Goal: Information Seeking & Learning: Learn about a topic

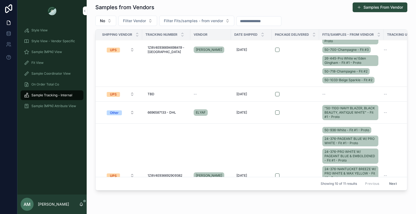
scroll to position [79, 0]
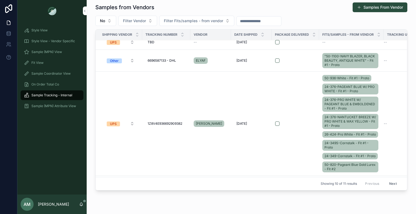
click at [58, 53] on span "Sample (MPN) View" at bounding box center [46, 52] width 31 height 4
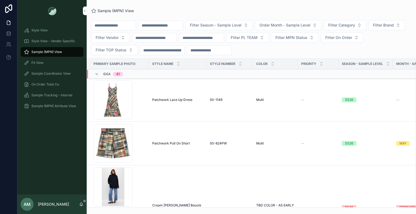
click at [167, 25] on input "scrollable content" at bounding box center [161, 26] width 44 height 8
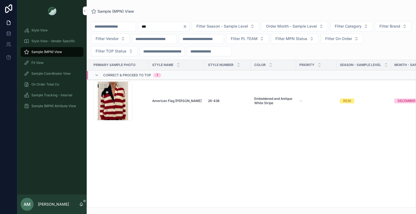
type input "***"
click at [173, 101] on span "American Flag [PERSON_NAME]" at bounding box center [176, 101] width 49 height 4
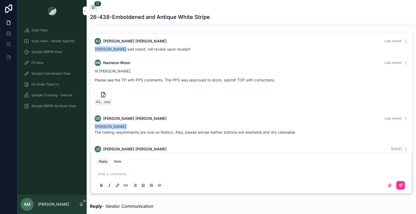
scroll to position [582, 0]
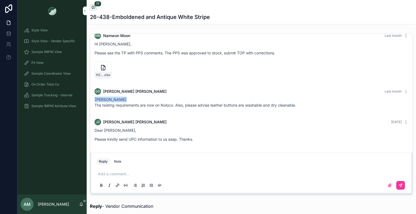
click at [158, 171] on div "Add a comment..." at bounding box center [252, 179] width 310 height 23
click at [119, 173] on p "scrollable content" at bounding box center [253, 174] width 310 height 5
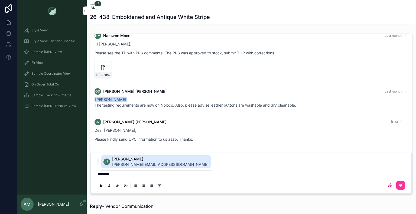
click at [124, 167] on span "[PERSON_NAME][EMAIL_ADDRESS][DOMAIN_NAME]" at bounding box center [160, 164] width 97 height 5
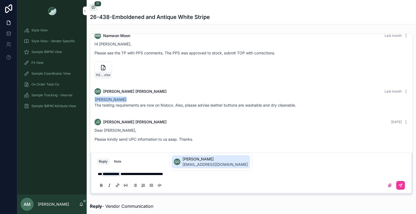
click at [193, 158] on span "[PERSON_NAME]" at bounding box center [215, 159] width 65 height 5
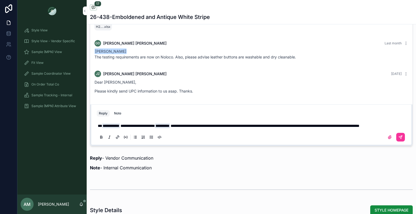
scroll to position [428, 0]
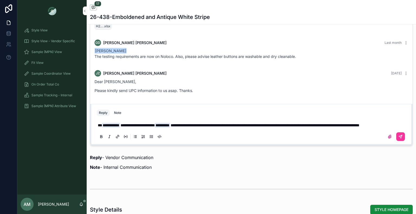
click at [399, 138] on icon "scrollable content" at bounding box center [401, 137] width 4 height 4
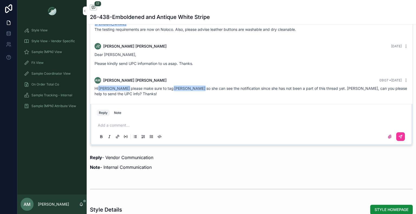
scroll to position [455, 0]
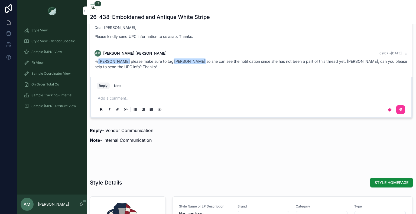
drag, startPoint x: 57, startPoint y: 52, endPoint x: 77, endPoint y: 51, distance: 19.3
click at [57, 52] on span "Sample (MPN) View" at bounding box center [46, 52] width 31 height 4
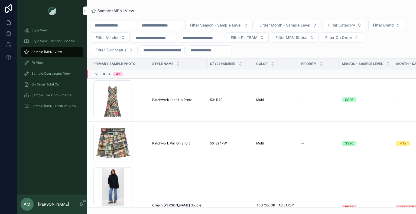
click at [166, 25] on input "scrollable content" at bounding box center [161, 26] width 44 height 8
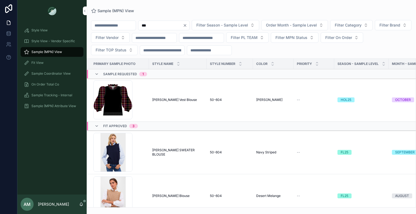
type input "***"
click at [167, 99] on span "[PERSON_NAME] Vest Blouse" at bounding box center [174, 100] width 45 height 4
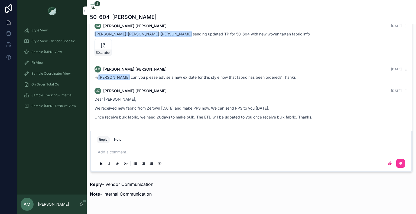
scroll to position [407, 0]
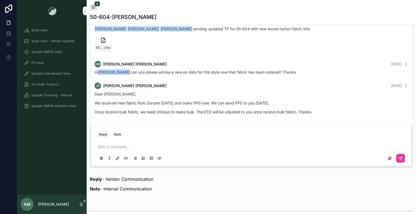
click at [214, 187] on div "Reply - Vendor Communication Note - Internal Communication" at bounding box center [251, 184] width 323 height 16
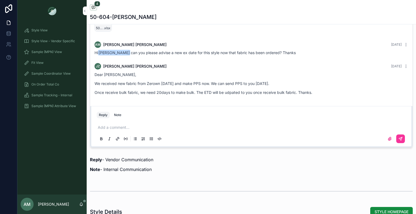
scroll to position [434, 0]
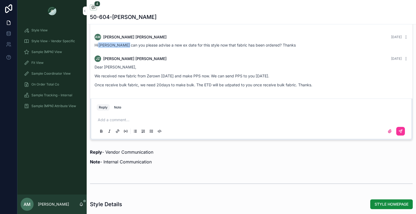
click at [137, 123] on p "scrollable content" at bounding box center [253, 119] width 310 height 5
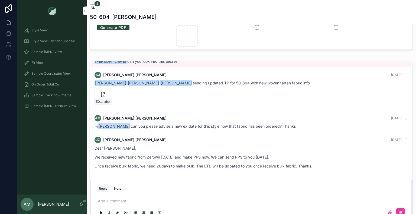
scroll to position [380, 0]
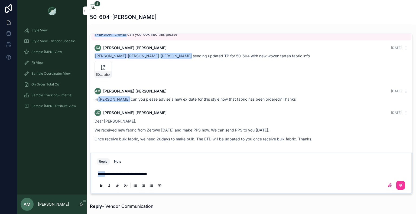
drag, startPoint x: 108, startPoint y: 180, endPoint x: 91, endPoint y: 181, distance: 17.4
click at [91, 181] on div "**********" at bounding box center [251, 173] width 323 height 41
click at [180, 176] on p "**********" at bounding box center [253, 174] width 310 height 5
click at [155, 176] on span "**********" at bounding box center [126, 174] width 57 height 4
click at [399, 188] on icon "scrollable content" at bounding box center [401, 186] width 4 height 4
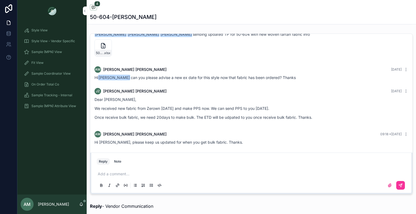
scroll to position [434, 0]
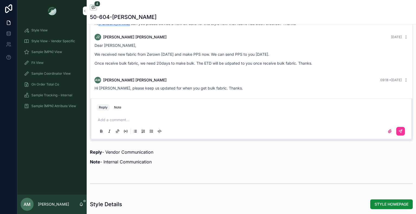
click at [54, 53] on span "Sample (MPN) View" at bounding box center [46, 52] width 31 height 4
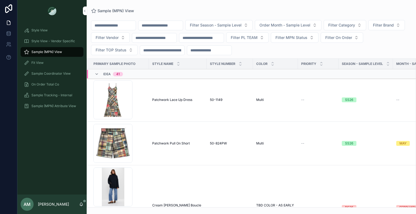
click at [167, 26] on input "scrollable content" at bounding box center [161, 26] width 44 height 8
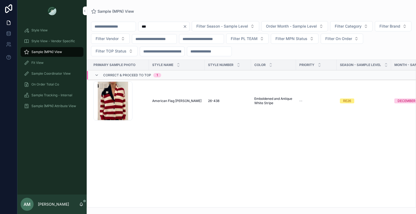
type input "***"
click at [175, 101] on span "American Flag [PERSON_NAME]" at bounding box center [176, 101] width 49 height 4
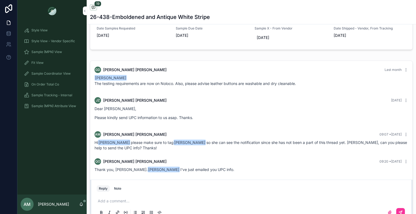
scroll to position [380, 0]
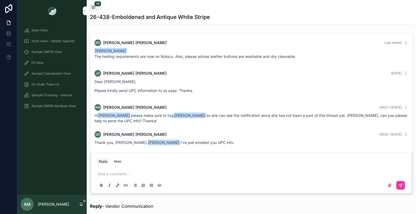
click at [61, 94] on span "Sample Tracking - Internal" at bounding box center [51, 95] width 41 height 4
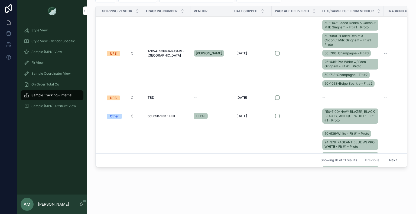
scroll to position [173, 0]
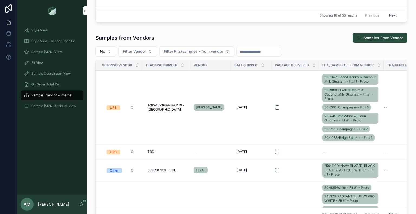
click at [172, 105] on span "1Z8V4E936694698419 -[GEOGRAPHIC_DATA]" at bounding box center [166, 107] width 37 height 9
drag, startPoint x: 187, startPoint y: 114, endPoint x: 143, endPoint y: 114, distance: 43.9
click at [143, 114] on div "**********" at bounding box center [181, 113] width 78 height 20
click at [110, 130] on td "UPS" at bounding box center [119, 108] width 47 height 74
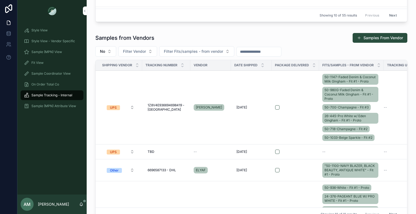
click at [69, 53] on div "Sample (MPN) View" at bounding box center [52, 52] width 56 height 9
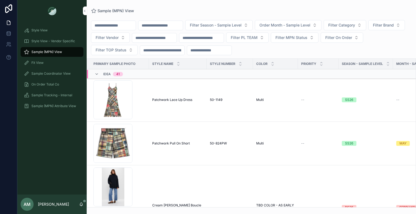
click at [171, 26] on input "scrollable content" at bounding box center [161, 26] width 44 height 8
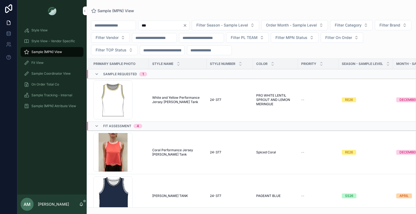
type input "***"
click at [172, 98] on span "White and Yellow Performance Jersey [PERSON_NAME] Tank" at bounding box center [177, 100] width 51 height 9
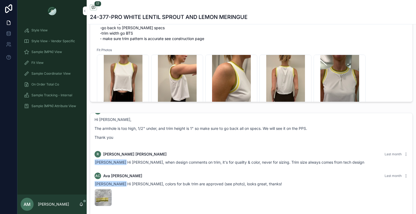
scroll to position [298, 0]
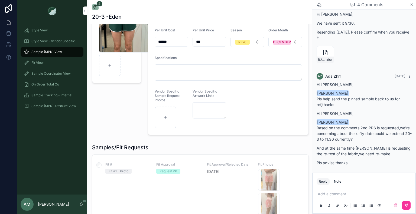
scroll to position [81, 0]
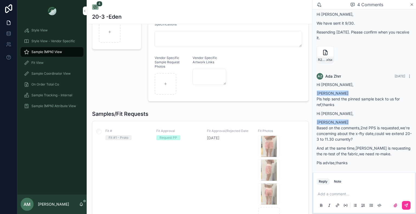
click at [49, 53] on span "Sample (MPN) View" at bounding box center [46, 52] width 31 height 4
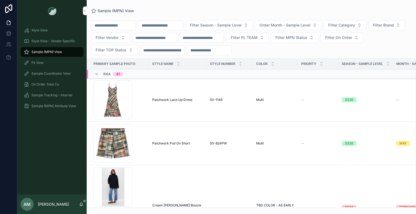
click at [156, 27] on input "scrollable content" at bounding box center [161, 26] width 44 height 8
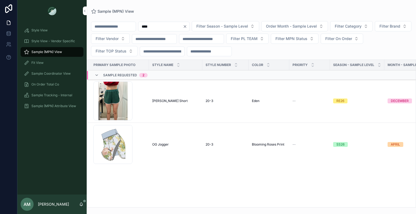
type input "****"
click at [164, 101] on span "Jane Jogger Short" at bounding box center [170, 101] width 36 height 4
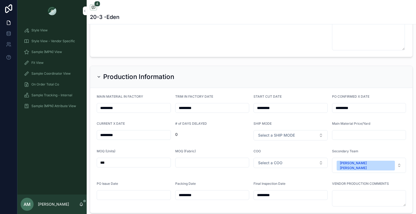
scroll to position [1328, 0]
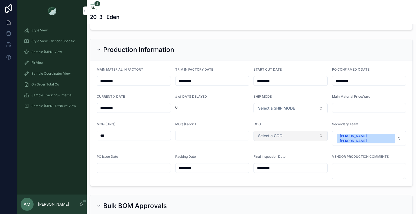
click at [277, 138] on span "Select a COO" at bounding box center [270, 135] width 24 height 5
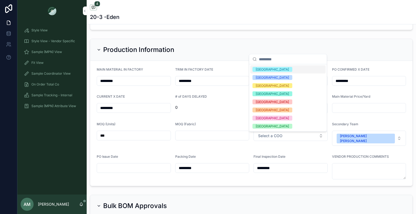
click at [196, 54] on div "Production Information" at bounding box center [252, 50] width 310 height 9
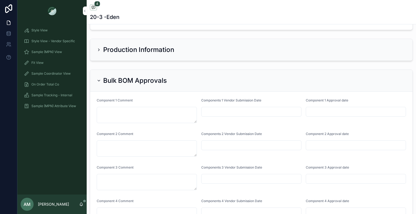
click at [229, 54] on div "Production Information" at bounding box center [252, 50] width 310 height 9
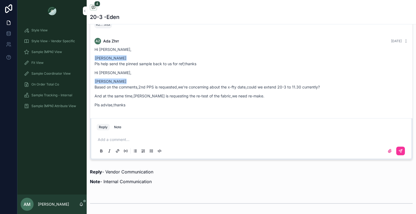
scroll to position [420, 0]
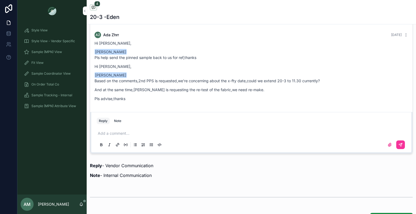
click at [130, 136] on p "scrollable content" at bounding box center [253, 133] width 310 height 5
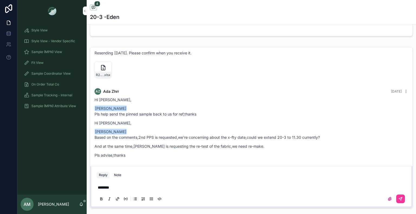
scroll to position [144, 0]
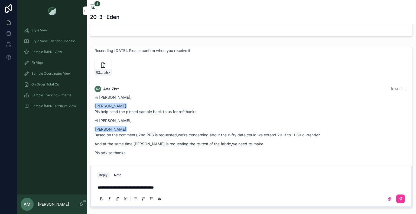
click at [141, 190] on span "**********" at bounding box center [126, 188] width 56 height 4
click at [179, 191] on p "**********" at bounding box center [253, 187] width 310 height 5
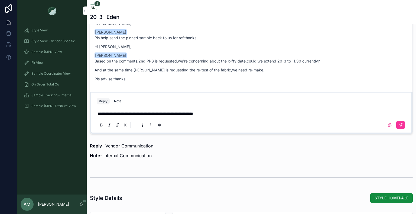
scroll to position [444, 0]
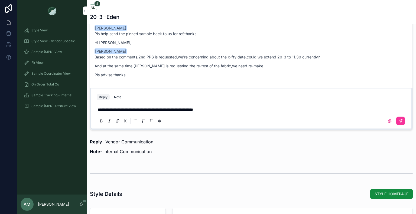
click at [236, 113] on p "**********" at bounding box center [253, 109] width 310 height 5
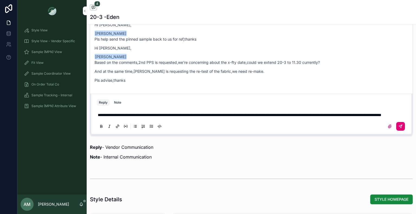
click at [399, 129] on icon "scrollable content" at bounding box center [401, 126] width 4 height 4
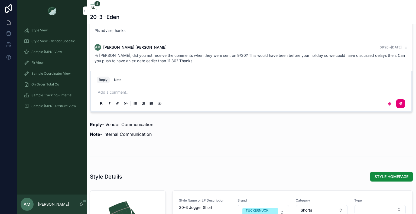
scroll to position [466, 0]
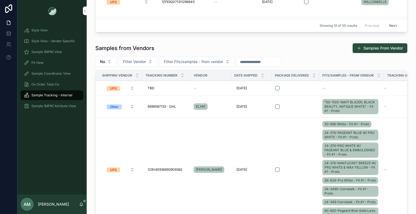
scroll to position [27, 0]
click at [65, 73] on span "Sample Coordinator View" at bounding box center [50, 74] width 39 height 4
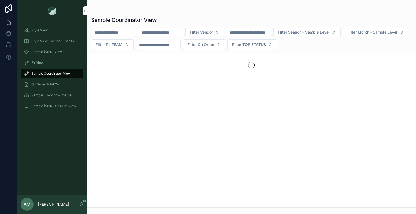
click at [176, 31] on input "scrollable content" at bounding box center [161, 33] width 44 height 8
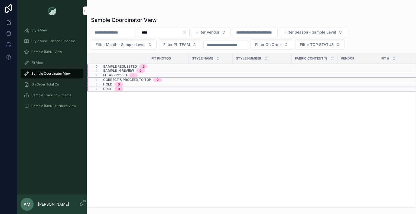
type input "****"
click at [162, 66] on div "Sample Requested 2" at bounding box center [160, 67] width 146 height 4
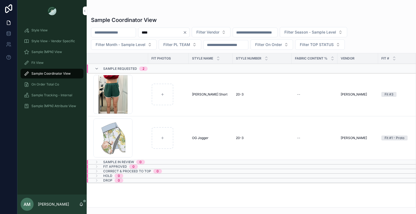
click at [65, 53] on div "Sample (MPN) View" at bounding box center [52, 52] width 56 height 9
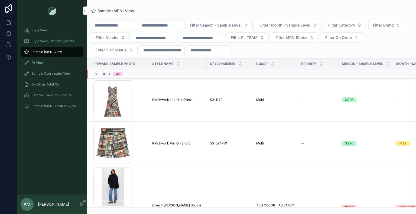
click at [175, 29] on input "scrollable content" at bounding box center [161, 26] width 44 height 8
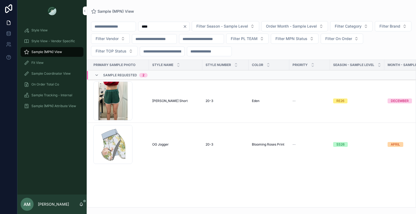
type input "****"
click at [162, 99] on span "Jane Jogger Short" at bounding box center [170, 101] width 36 height 4
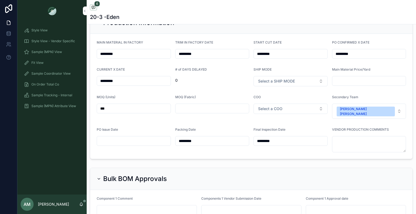
scroll to position [1247, 0]
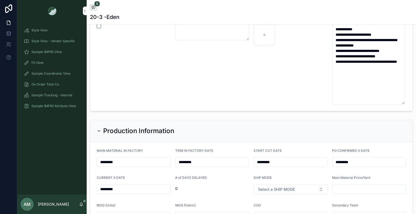
click at [60, 51] on span "Sample (MPN) View" at bounding box center [46, 52] width 31 height 4
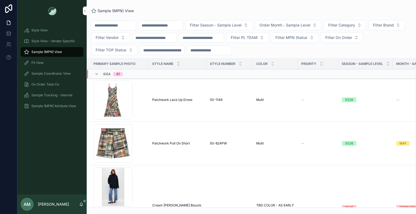
click at [183, 27] on input "scrollable content" at bounding box center [161, 26] width 44 height 8
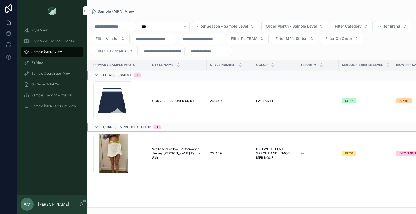
type input "***"
click at [185, 149] on span "White and Yellow Performance Jersey Tabitha Tennis Skirt" at bounding box center [177, 153] width 51 height 13
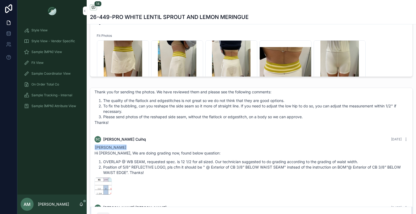
scroll to position [370, 0]
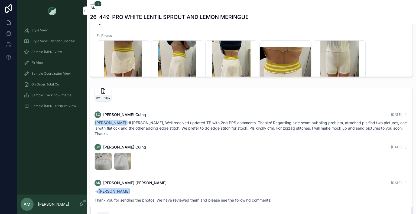
click at [68, 52] on div "Sample (MPN) View" at bounding box center [52, 52] width 56 height 9
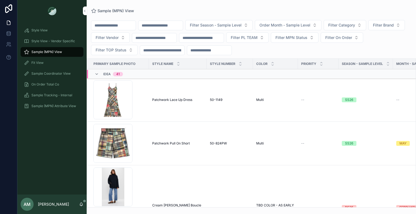
click at [174, 28] on input "scrollable content" at bounding box center [161, 26] width 44 height 8
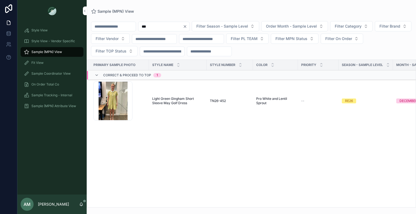
type input "***"
click at [174, 101] on span "Light Green Gingham Short Sleeve May Golf Dress" at bounding box center [177, 101] width 51 height 9
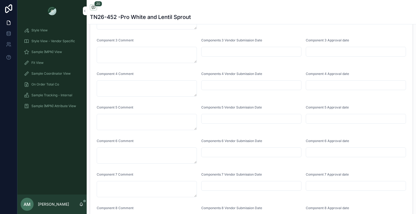
scroll to position [1518, 0]
drag, startPoint x: 70, startPoint y: 53, endPoint x: 76, endPoint y: 50, distance: 7.0
click at [70, 53] on div "Sample (MPN) View" at bounding box center [52, 52] width 56 height 9
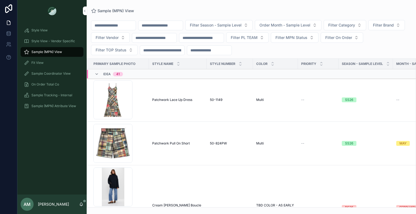
click at [165, 26] on input "scrollable content" at bounding box center [161, 26] width 44 height 8
